Goal: Communication & Community: Ask a question

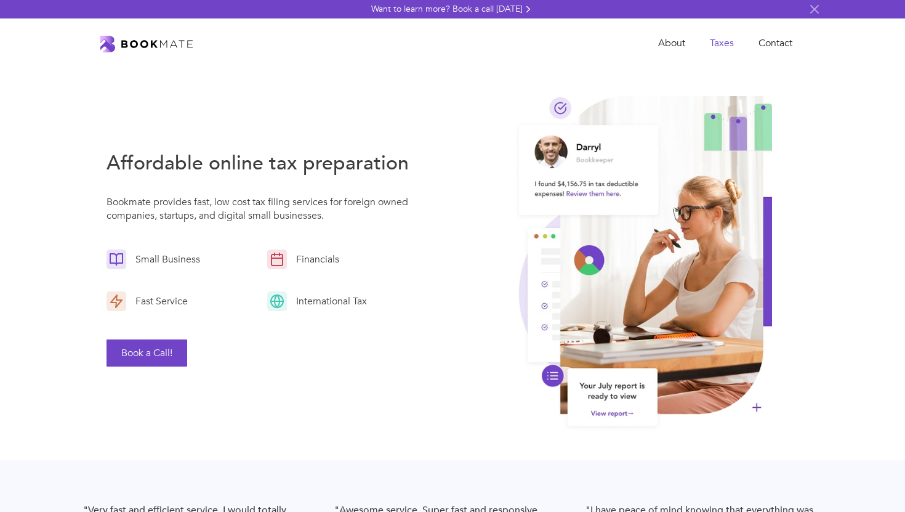
click at [736, 39] on link "Taxes" at bounding box center [722, 43] width 49 height 25
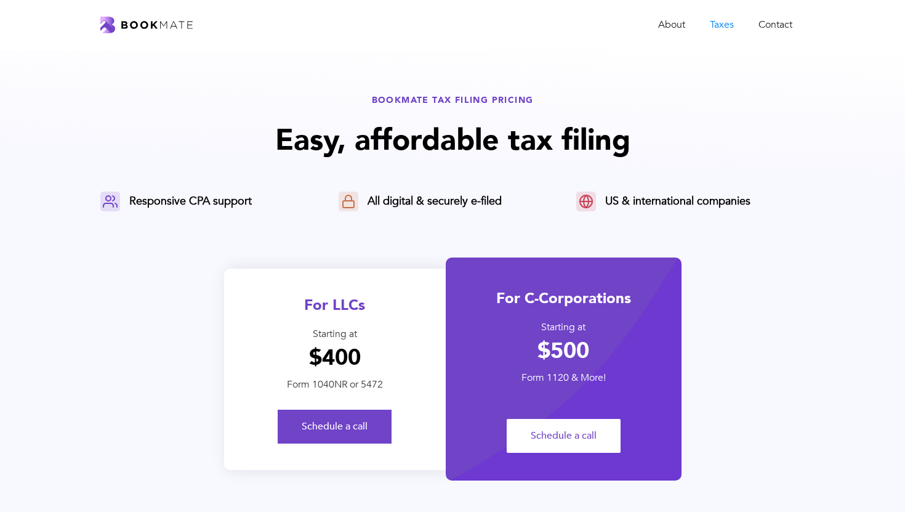
click at [383, 310] on div "For LLCs" at bounding box center [335, 305] width 222 height 20
click at [774, 14] on link "Contact" at bounding box center [776, 24] width 59 height 25
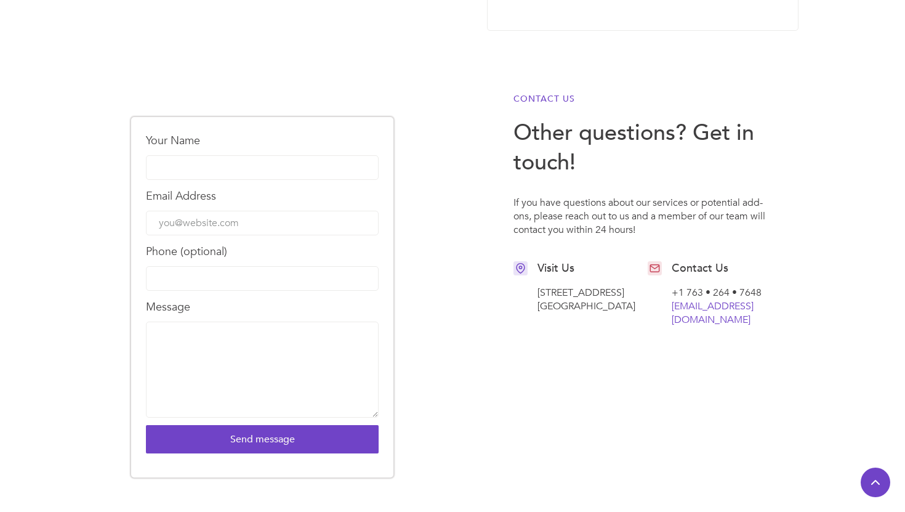
scroll to position [420, 0]
click at [269, 174] on input "Your Name" at bounding box center [262, 168] width 233 height 25
type input "[PERSON_NAME]"
type input "[EMAIL_ADDRESS][DOMAIN_NAME]"
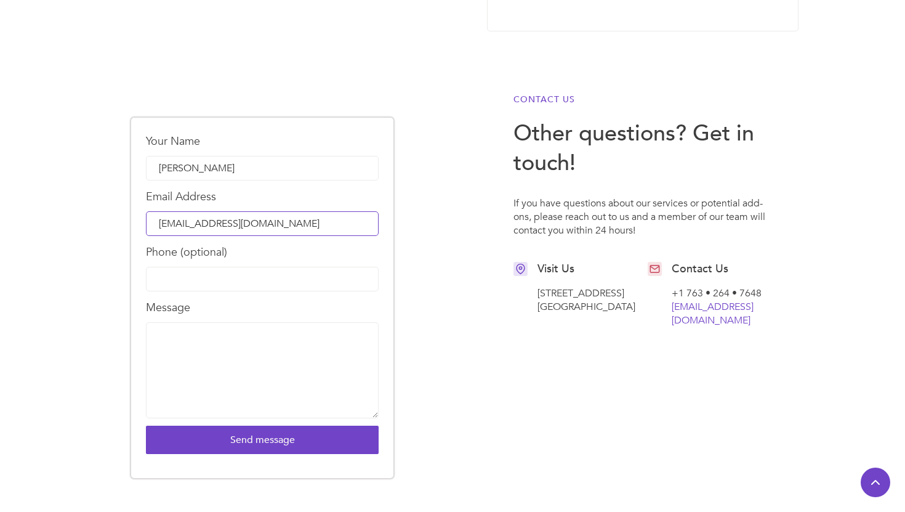
type input "3022730861"
click at [219, 330] on textarea "Message" at bounding box center [262, 370] width 233 height 96
click at [236, 281] on input "3022730861" at bounding box center [262, 279] width 233 height 25
click at [201, 349] on textarea "Message" at bounding box center [262, 370] width 233 height 96
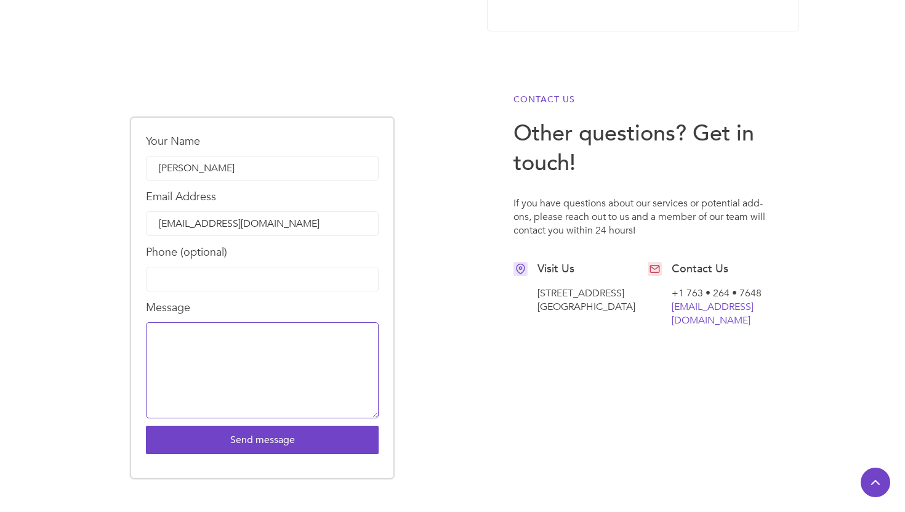
paste textarea "I am a non-U.S. citizen and [DEMOGRAPHIC_DATA] alien who formed a single-member…"
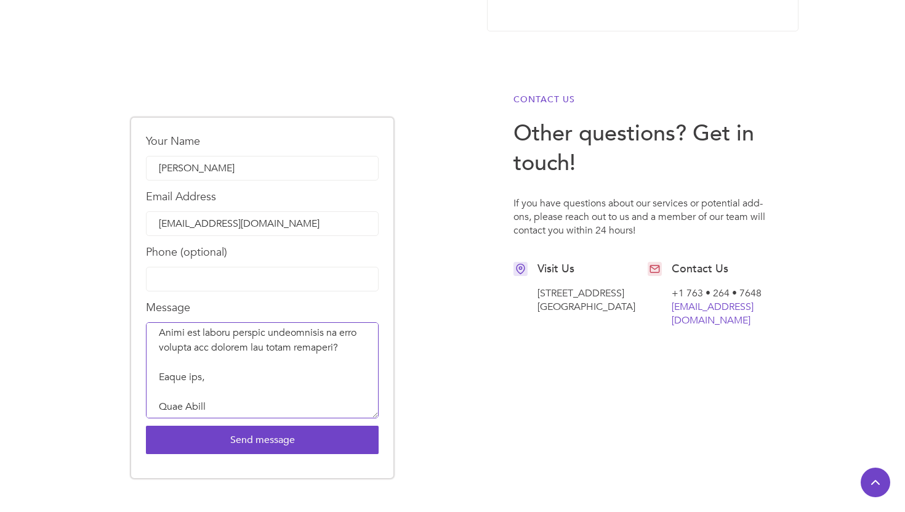
scroll to position [498, 0]
type textarea "I am a non-U.S. citizen and [DEMOGRAPHIC_DATA] alien who formed a single-member…"
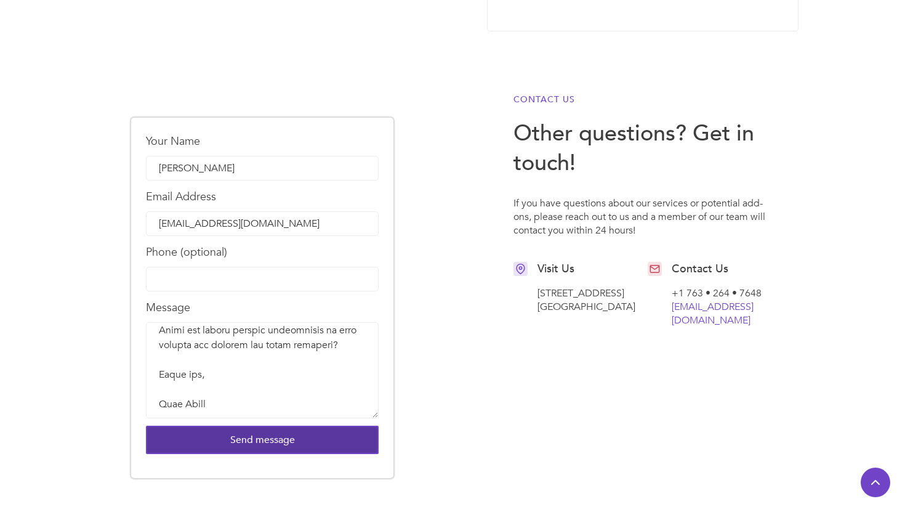
click at [269, 447] on input "Send message" at bounding box center [262, 440] width 233 height 28
type input "Please wait..."
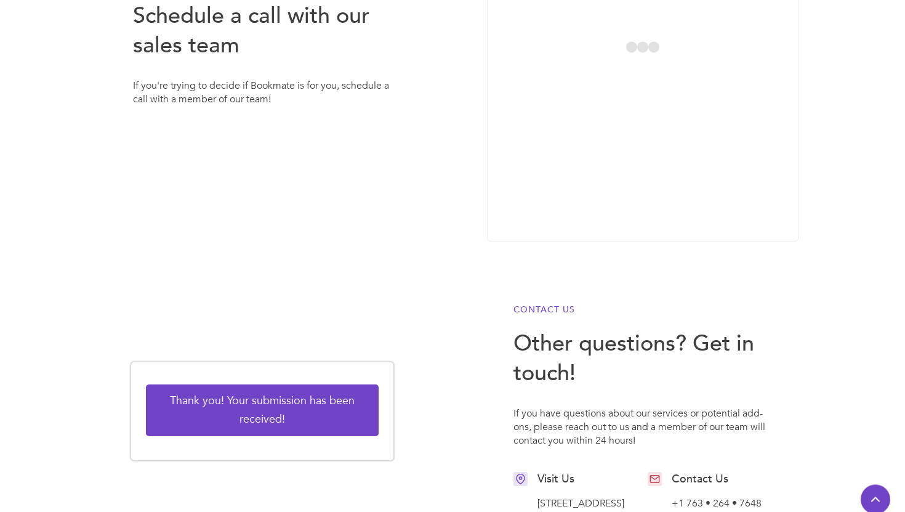
scroll to position [0, 0]
